Goal: Check status: Check status

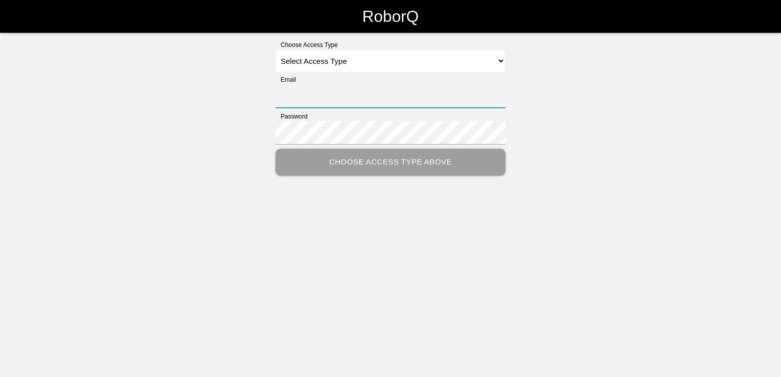
type input "[PERSON_NAME][EMAIL_ADDRESS][DOMAIN_NAME]"
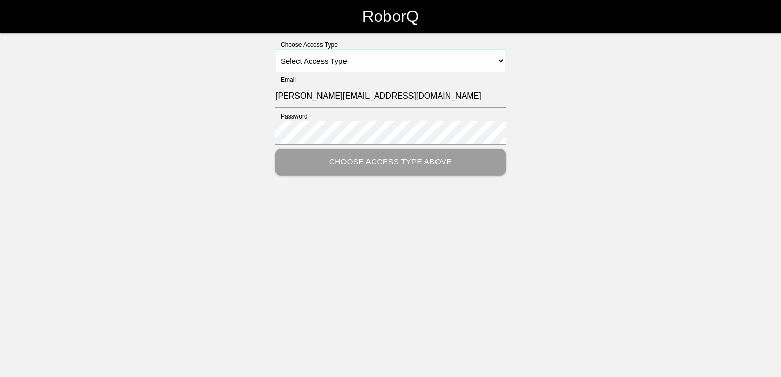
click at [377, 58] on select "Select Access Type Admin Customer Supervisor Worker" at bounding box center [390, 61] width 230 height 23
select select "Customer"
click at [275, 50] on select "Select Access Type Admin Customer Supervisor Worker" at bounding box center [390, 61] width 230 height 23
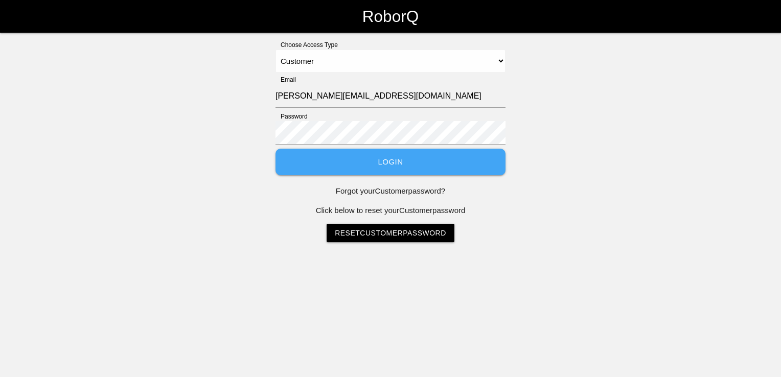
click at [377, 161] on button "Login" at bounding box center [390, 162] width 230 height 27
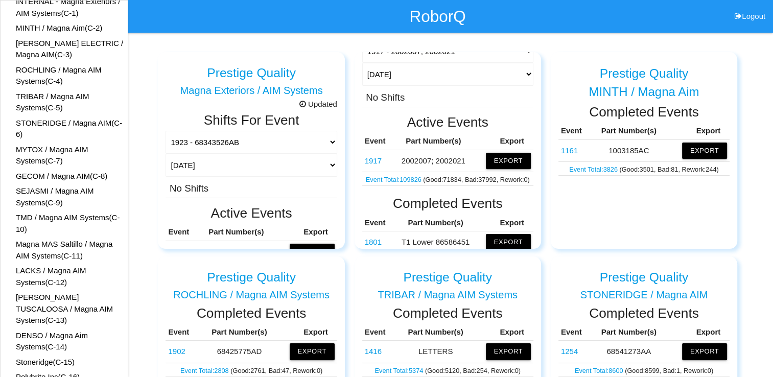
scroll to position [102, 0]
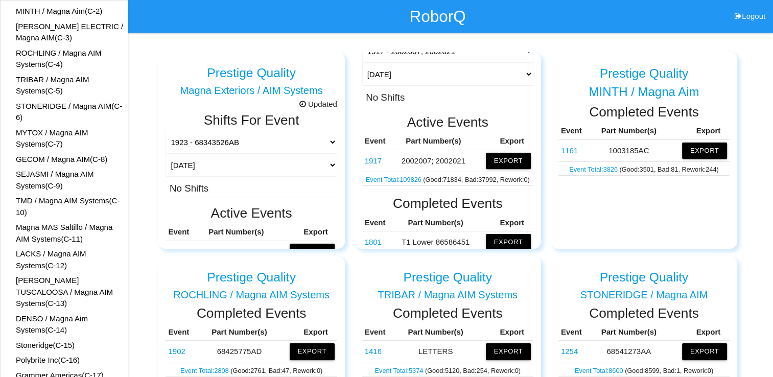
click at [53, 165] on link "TMD / Magna AIM Systems (C- 10 )" at bounding box center [68, 206] width 104 height 20
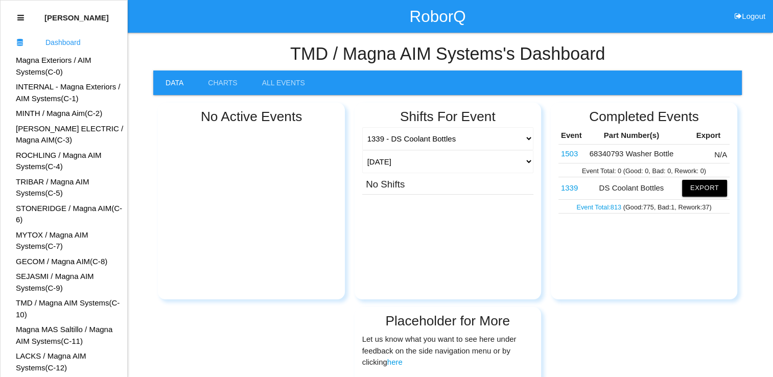
click at [572, 154] on link "1503" at bounding box center [569, 153] width 17 height 9
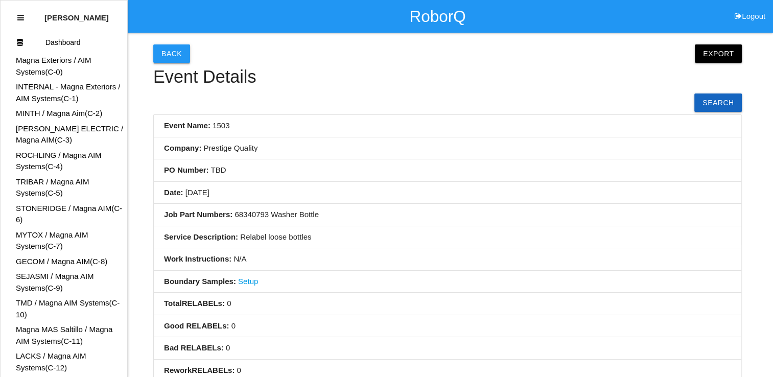
click at [168, 51] on button "Back" at bounding box center [171, 53] width 37 height 18
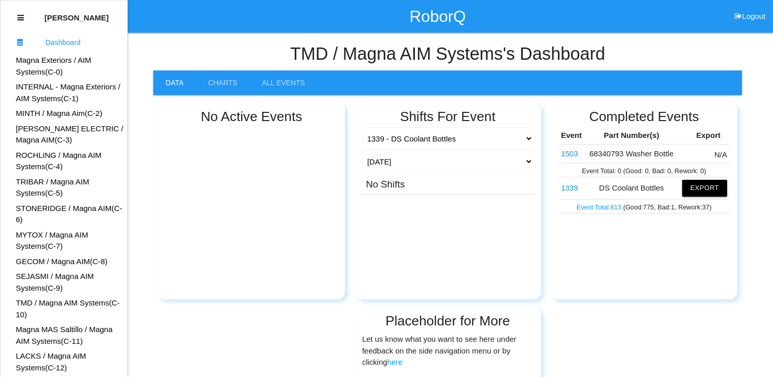
click at [43, 301] on link "TMD / Magna AIM Systems (C- 10 )" at bounding box center [68, 308] width 104 height 20
click at [528, 137] on select "1339 - DS Coolant Bottles 1503 - 68340793 Washer Bottle" at bounding box center [447, 138] width 171 height 23
select select "642f067ecdd10a0012f8c40d"
click at [362, 127] on select "1339 - DS Coolant Bottles 1503 - 68340793 Washer Bottle" at bounding box center [447, 138] width 171 height 23
click at [481, 180] on div "No Shifts" at bounding box center [447, 183] width 171 height 20
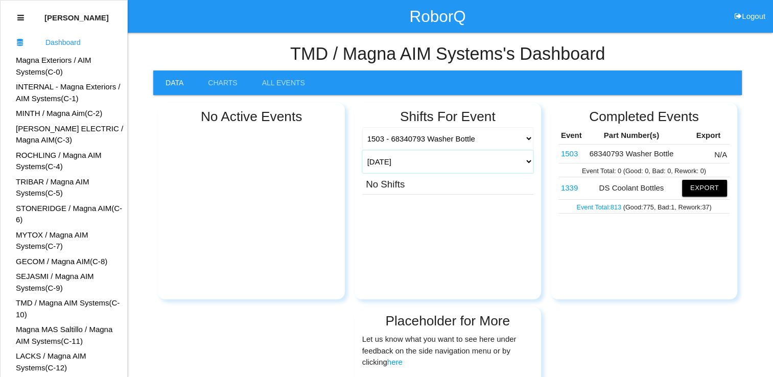
click at [503, 164] on select "[DATE] [DATE] Range Last 7 days (09/10-09/17) Last 30 days (08/18-09/17) Last 6…" at bounding box center [447, 161] width 171 height 23
click at [362, 150] on select "[DATE] [DATE] Range Last 7 days (09/10-09/17) Last 30 days (08/18-09/17) Last 6…" at bounding box center [447, 161] width 171 height 23
select select "single"
click at [644, 340] on div "No Active Events Shifts For Event 1339 - DS Coolant Bottles 1503 - 68340793 Was…" at bounding box center [447, 299] width 588 height 409
